Goal: Task Accomplishment & Management: Complete application form

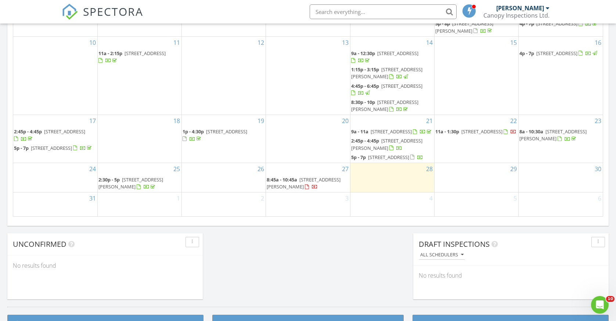
scroll to position [459, 0]
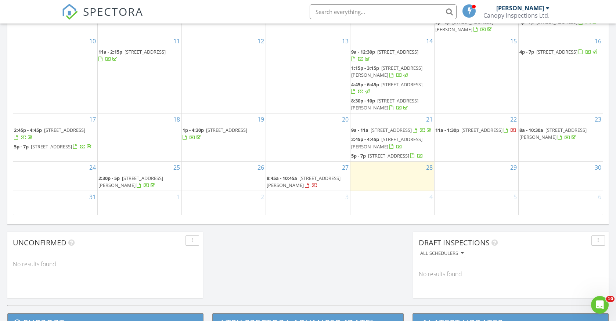
click at [552, 170] on div "30" at bounding box center [561, 176] width 84 height 29
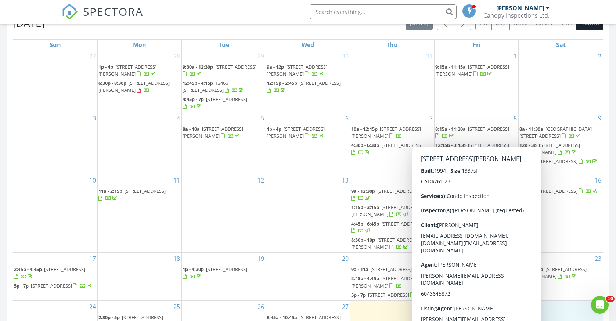
scroll to position [29, 0]
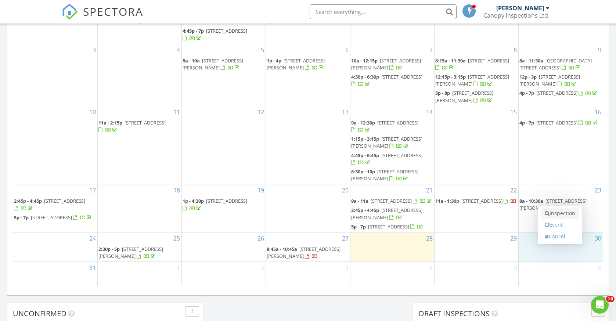
click at [565, 214] on link "Inspection" at bounding box center [560, 214] width 38 height 12
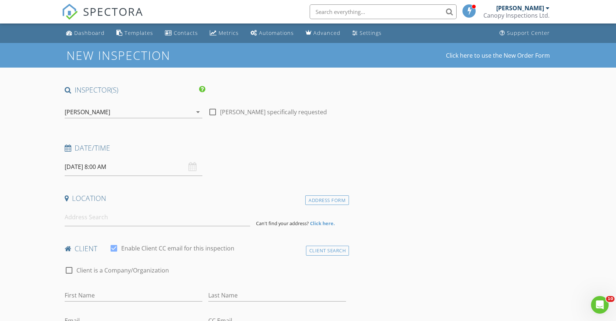
click at [215, 114] on div at bounding box center [213, 112] width 12 height 12
checkbox input "true"
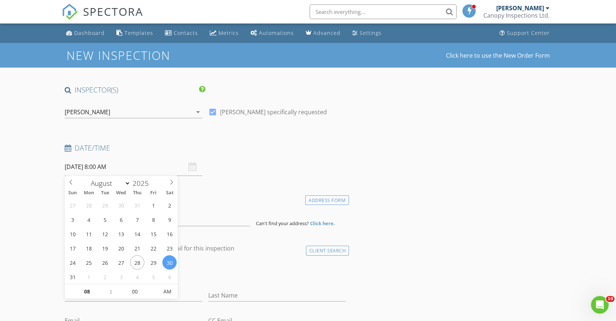
click at [121, 165] on input "08/30/2025 8:00 AM" at bounding box center [134, 167] width 138 height 18
type input "09"
type input "08/30/2025 9:00 AM"
click at [109, 287] on span at bounding box center [107, 288] width 5 height 7
type input "10"
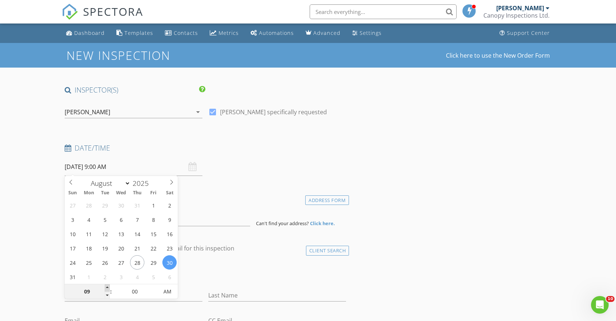
type input "08/30/2025 10:00 AM"
click at [109, 287] on span at bounding box center [107, 288] width 5 height 7
type input "11"
type input "08/30/2025 11:00 AM"
click at [109, 287] on span at bounding box center [107, 288] width 5 height 7
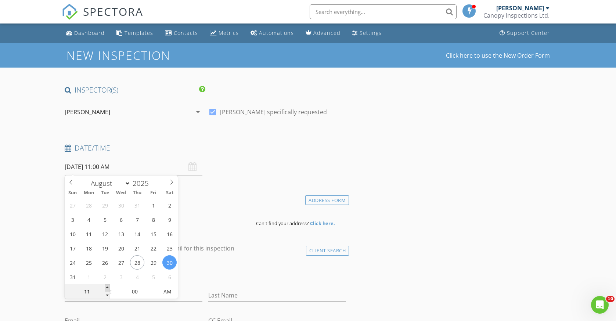
type input "12"
type input "08/30/2025 12:00 PM"
click at [109, 287] on span at bounding box center [107, 288] width 5 height 7
type input "05"
type input "08/30/2025 12:05 PM"
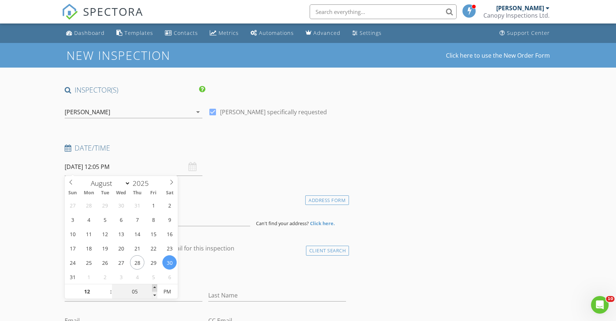
click at [156, 289] on span at bounding box center [154, 288] width 5 height 7
type input "10"
type input "08/30/2025 12:10 PM"
click at [156, 289] on span at bounding box center [154, 288] width 5 height 7
type input "15"
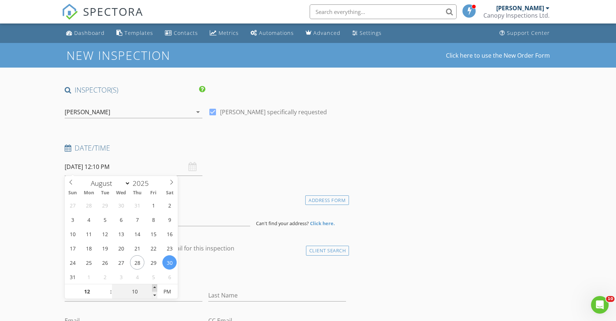
type input "08/30/2025 12:15 PM"
click at [156, 289] on span at bounding box center [154, 288] width 5 height 7
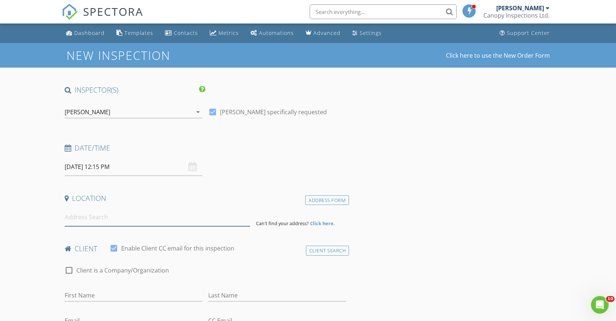
click at [181, 223] on input at bounding box center [158, 217] width 186 height 18
click at [139, 170] on input "08/30/2025 12:15 PM" at bounding box center [134, 167] width 138 height 18
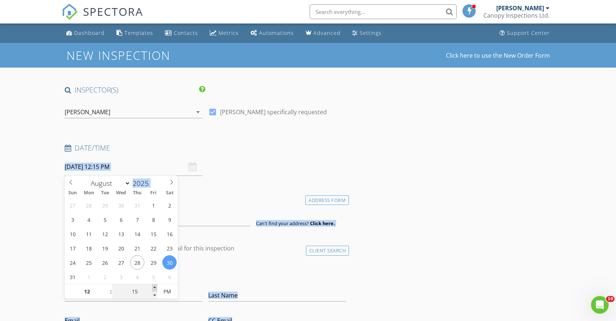
type input "20"
type input "08/30/2025 12:20 PM"
click at [156, 286] on span at bounding box center [154, 288] width 5 height 7
type input "25"
type input "08/30/2025 12:25 PM"
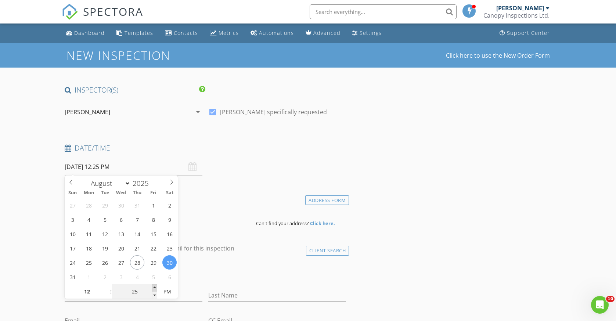
click at [156, 286] on span at bounding box center [154, 288] width 5 height 7
type input "30"
type input "[DATE] 12:30 PM"
click at [156, 286] on span at bounding box center [154, 288] width 5 height 7
click at [256, 155] on div "Date/Time" at bounding box center [206, 150] width 288 height 15
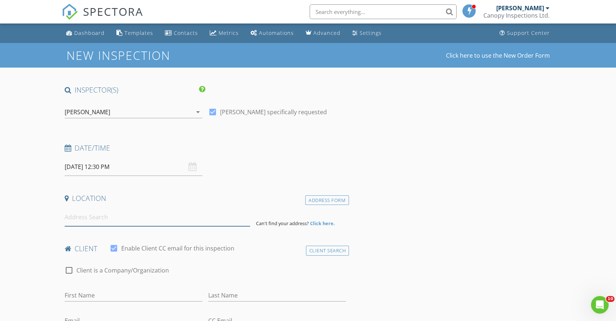
click at [192, 213] on input at bounding box center [158, 217] width 186 height 18
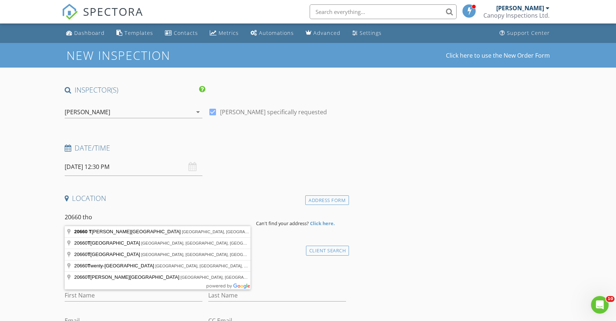
type input "20660 thor"
drag, startPoint x: 192, startPoint y: 213, endPoint x: 151, endPoint y: 232, distance: 44.6
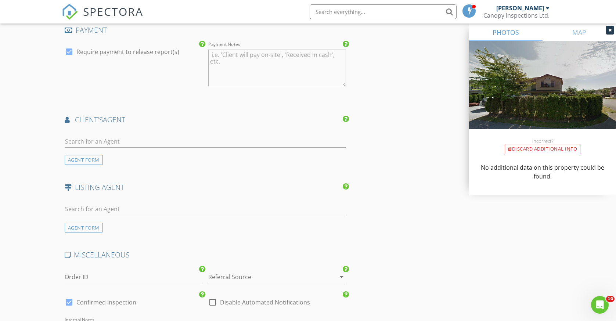
scroll to position [808, 0]
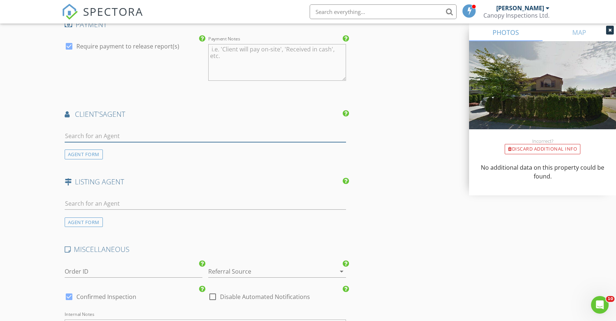
click at [253, 135] on input "text" at bounding box center [206, 136] width 282 height 12
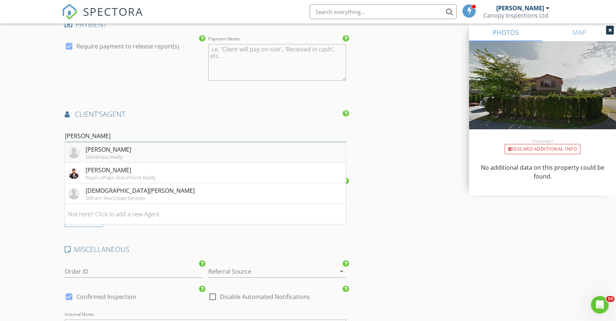
type input "dill"
click at [123, 155] on div "Stonehaus Realty" at bounding box center [109, 157] width 46 height 6
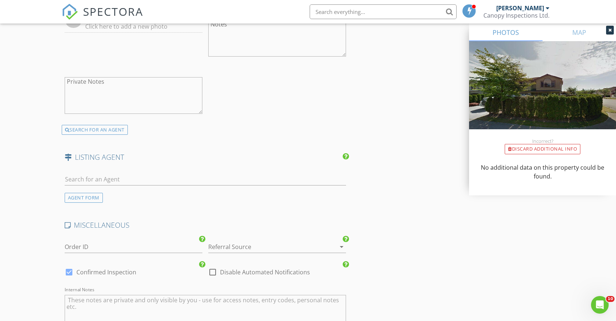
scroll to position [1004, 0]
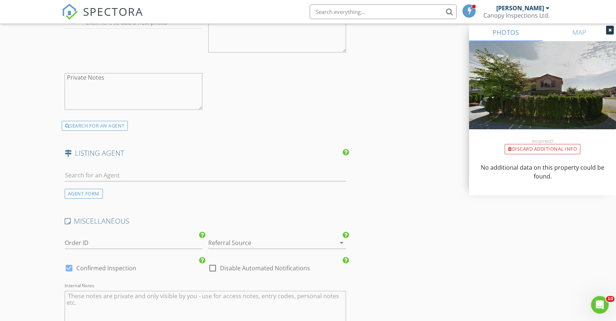
click at [293, 240] on div at bounding box center [266, 243] width 117 height 12
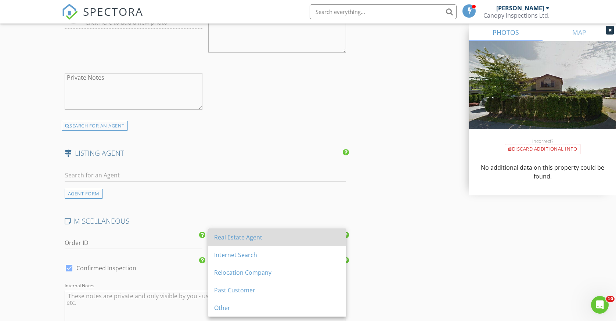
click at [275, 242] on div "Real Estate Agent" at bounding box center [277, 237] width 126 height 9
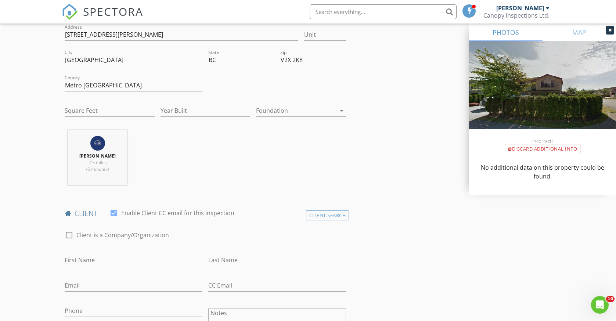
scroll to position [179, 0]
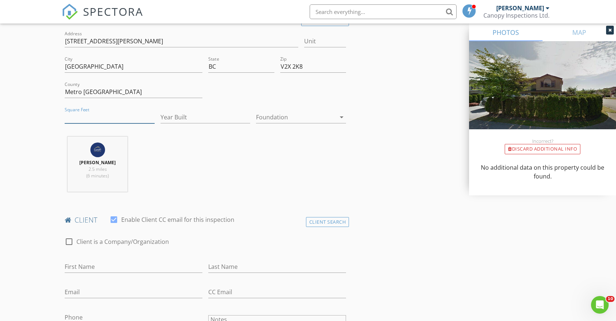
click at [119, 117] on input "Square Feet" at bounding box center [110, 117] width 90 height 12
type input "2247"
click at [193, 118] on input "Year Built" at bounding box center [206, 117] width 90 height 12
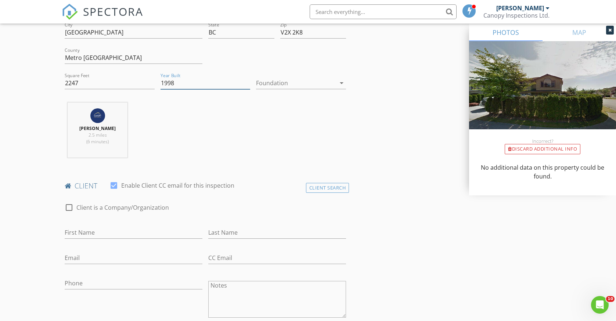
scroll to position [215, 0]
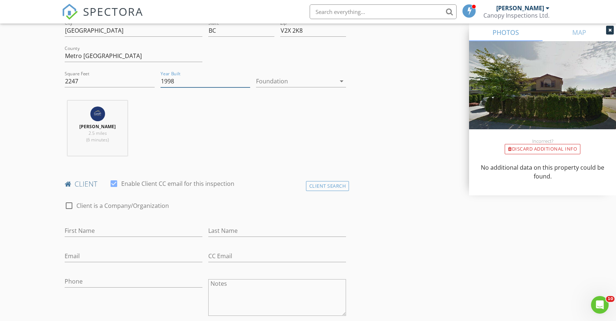
type input "1998"
click at [332, 80] on div at bounding box center [296, 81] width 80 height 12
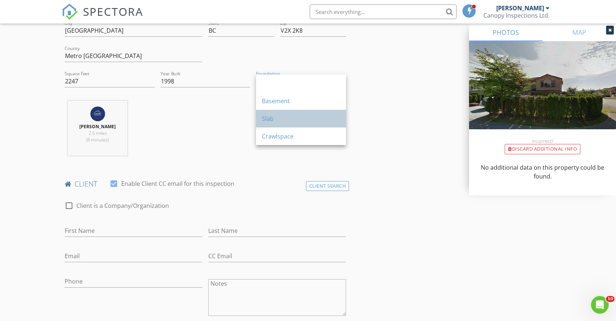
click at [294, 118] on div "Slab" at bounding box center [301, 118] width 78 height 9
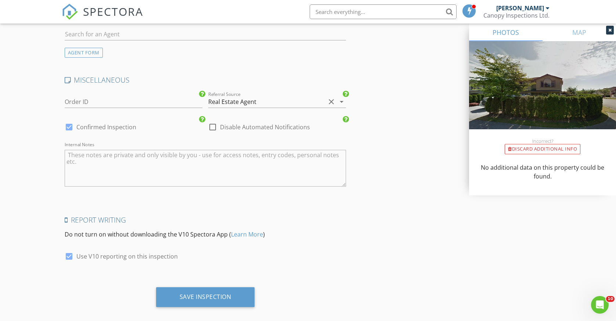
scroll to position [1089, 0]
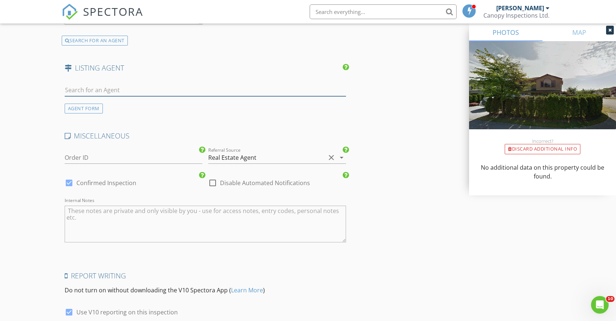
click at [201, 91] on input "text" at bounding box center [206, 90] width 282 height 12
type input "chase"
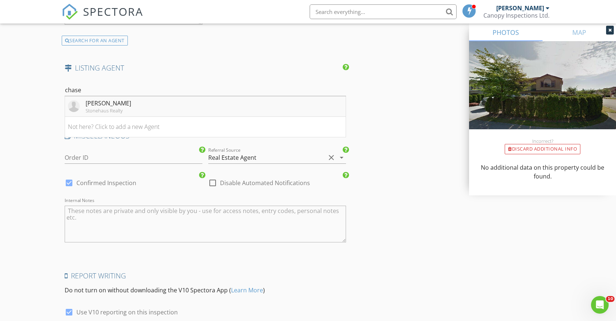
click at [112, 104] on div "[PERSON_NAME]" at bounding box center [109, 103] width 46 height 9
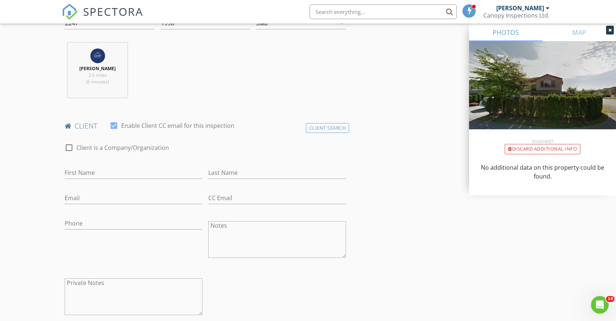
scroll to position [273, 0]
type input "[PERSON_NAME]"
type input "Hodaly"
type input "[EMAIL_ADDRESS][DOMAIN_NAME]"
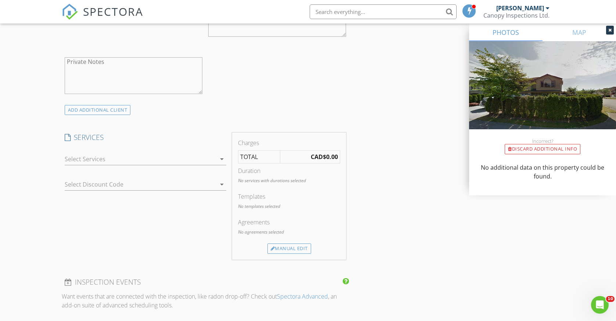
scroll to position [494, 0]
type input "[PHONE_NUMBER]"
click at [215, 160] on div at bounding box center [141, 160] width 152 height 12
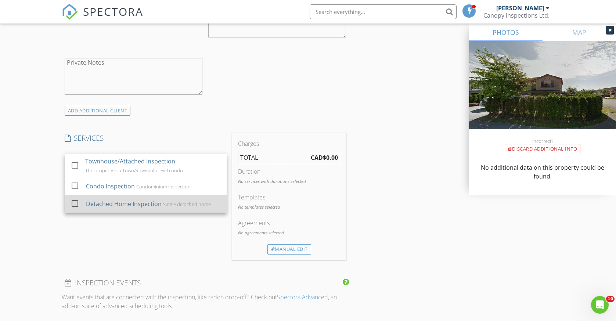
click at [155, 203] on div "Detached Home Inspection" at bounding box center [124, 204] width 76 height 9
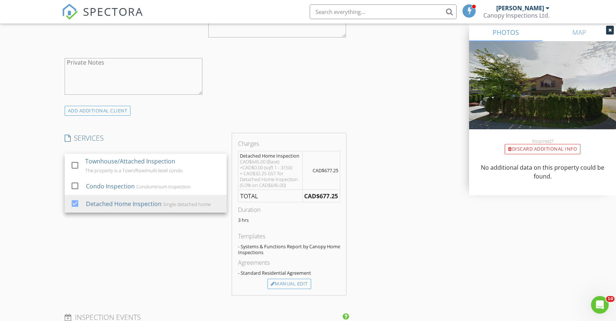
click at [288, 290] on div "Charges Detached Home Inspection CAD$645.00 (Base) +CAD$0.00 (sqft 1 - 3150) + …" at bounding box center [289, 214] width 114 height 162
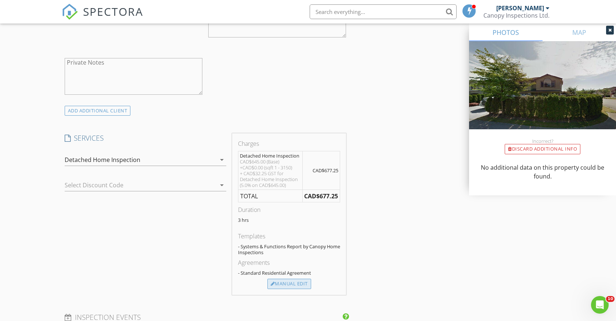
click at [290, 285] on div "Manual Edit" at bounding box center [290, 284] width 44 height 10
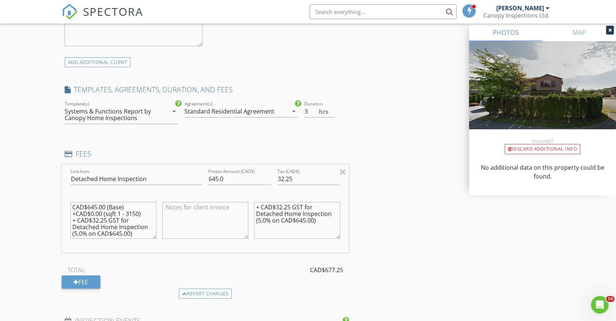
scroll to position [543, 0]
click at [333, 108] on input "3.5" at bounding box center [319, 111] width 31 height 12
type input "3.25"
drag, startPoint x: 137, startPoint y: 236, endPoint x: 69, endPoint y: 214, distance: 71.5
click at [69, 214] on div "CAD$645.00 (Base) +CAD$0.00 (sqft 1 - 3150) + CAD$32.25 GST for Detached Home I…" at bounding box center [114, 220] width 92 height 57
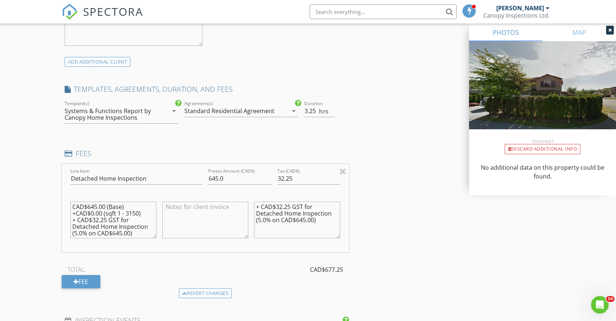
click at [105, 210] on textarea "CAD$645.00 (Base) +CAD$0.00 (sqft 1 - 3150) + CAD$32.25 GST for Detached Home I…" at bounding box center [114, 220] width 86 height 37
drag, startPoint x: 105, startPoint y: 210, endPoint x: 138, endPoint y: 235, distance: 41.5
click at [138, 235] on textarea "CAD$645.00 (Base) +CAD$0.00 (sqft 1 - 3150) + CAD$32.25 GST for Detached Home I…" at bounding box center [114, 220] width 86 height 37
click at [104, 208] on textarea "CAD$645.00 (Base) +CAD$50.00 (2nd kitchen)" at bounding box center [114, 220] width 86 height 37
click at [104, 205] on textarea "CAD$645.00 (Base) +CAD$50.00 (2nd kitchen)" at bounding box center [114, 220] width 86 height 37
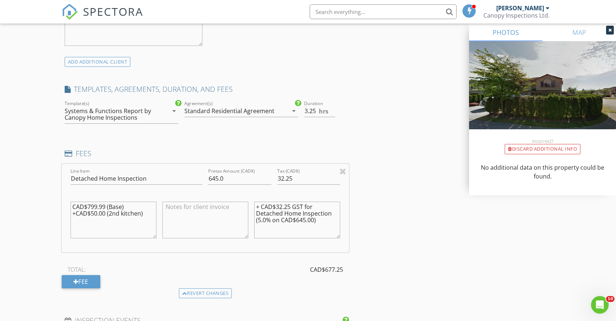
type textarea "CAD$799.99 (Base) +CAD$50.00 (2nd kitchen)"
click at [237, 182] on input "645.0" at bounding box center [239, 179] width 63 height 12
type input "6"
type input "849.99"
click at [314, 219] on textarea "+ CAD$32.25 GST for Detached Home Inspection (5.0% on CAD$645.00)" at bounding box center [297, 220] width 86 height 37
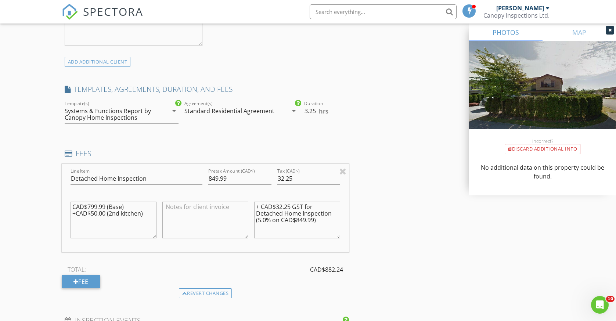
click at [292, 205] on textarea "+ CAD$32.25 GST for Detached Home Inspection (5.0% on CAD$849.99)" at bounding box center [297, 220] width 86 height 37
type textarea "+ CAD$GST for Detached Home Inspection (5.0% on CAD$849.99)"
click at [94, 213] on textarea "CAD$799.99 (Base) +CAD$50.00 (2nd kitchen)" at bounding box center [114, 220] width 86 height 37
type textarea "CAD$799.99 (Base) +CAD$25.00 (2nd kitchen)"
click at [218, 177] on input "849.99" at bounding box center [239, 179] width 63 height 12
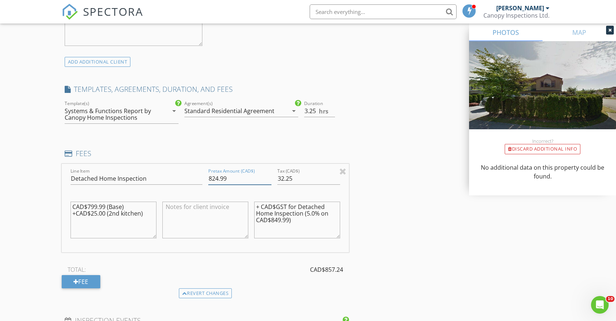
type input "824.99"
click at [281, 219] on textarea "+ CAD$GST for Detached Home Inspection (5.0% on CAD$849.99)" at bounding box center [297, 220] width 86 height 37
click at [276, 205] on textarea "+ CAD$GST for Detached Home Inspection (5.0% on CAD$824.99)" at bounding box center [297, 220] width 86 height 37
type textarea "+ CAD$41.24GST for Detached Home Inspection (5.0% on CAD$824.99)"
click at [295, 177] on input "32.25" at bounding box center [309, 179] width 63 height 12
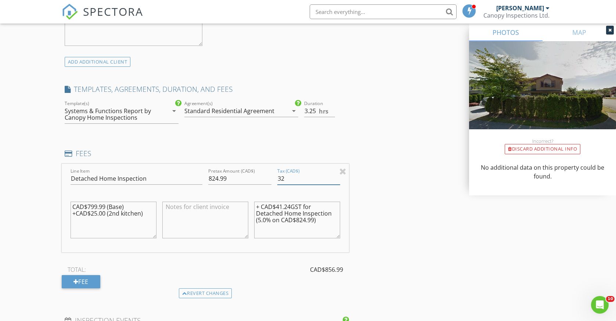
type input "3"
type input "41.24"
click at [220, 208] on textarea at bounding box center [205, 220] width 86 height 37
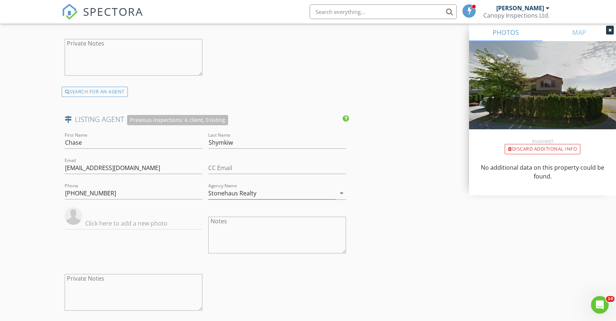
scroll to position [1406, 0]
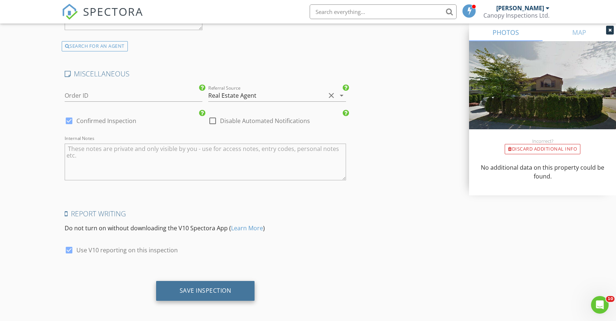
type textarea "Hey [PERSON_NAME], If youd like to save some money off the top and avoid the ta…"
click at [205, 287] on div "Save Inspection" at bounding box center [206, 290] width 52 height 7
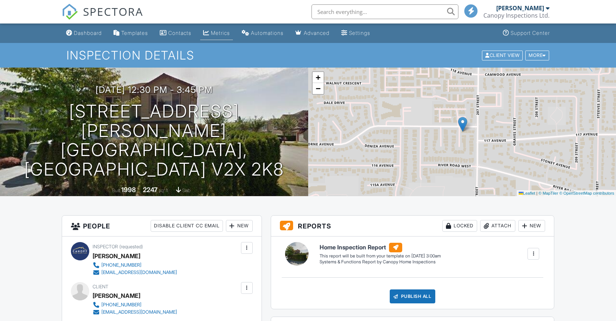
click at [225, 36] on link "Metrics" at bounding box center [216, 33] width 33 height 14
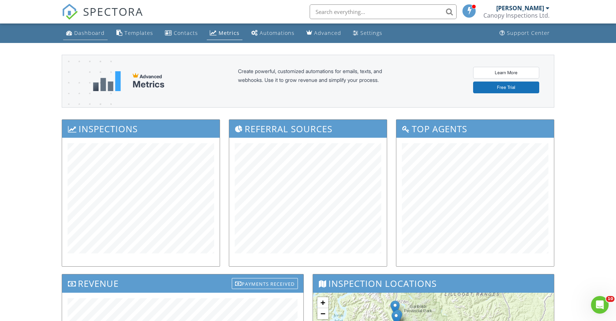
click at [78, 36] on div "Dashboard" at bounding box center [89, 32] width 31 height 7
